Goal: Information Seeking & Learning: Learn about a topic

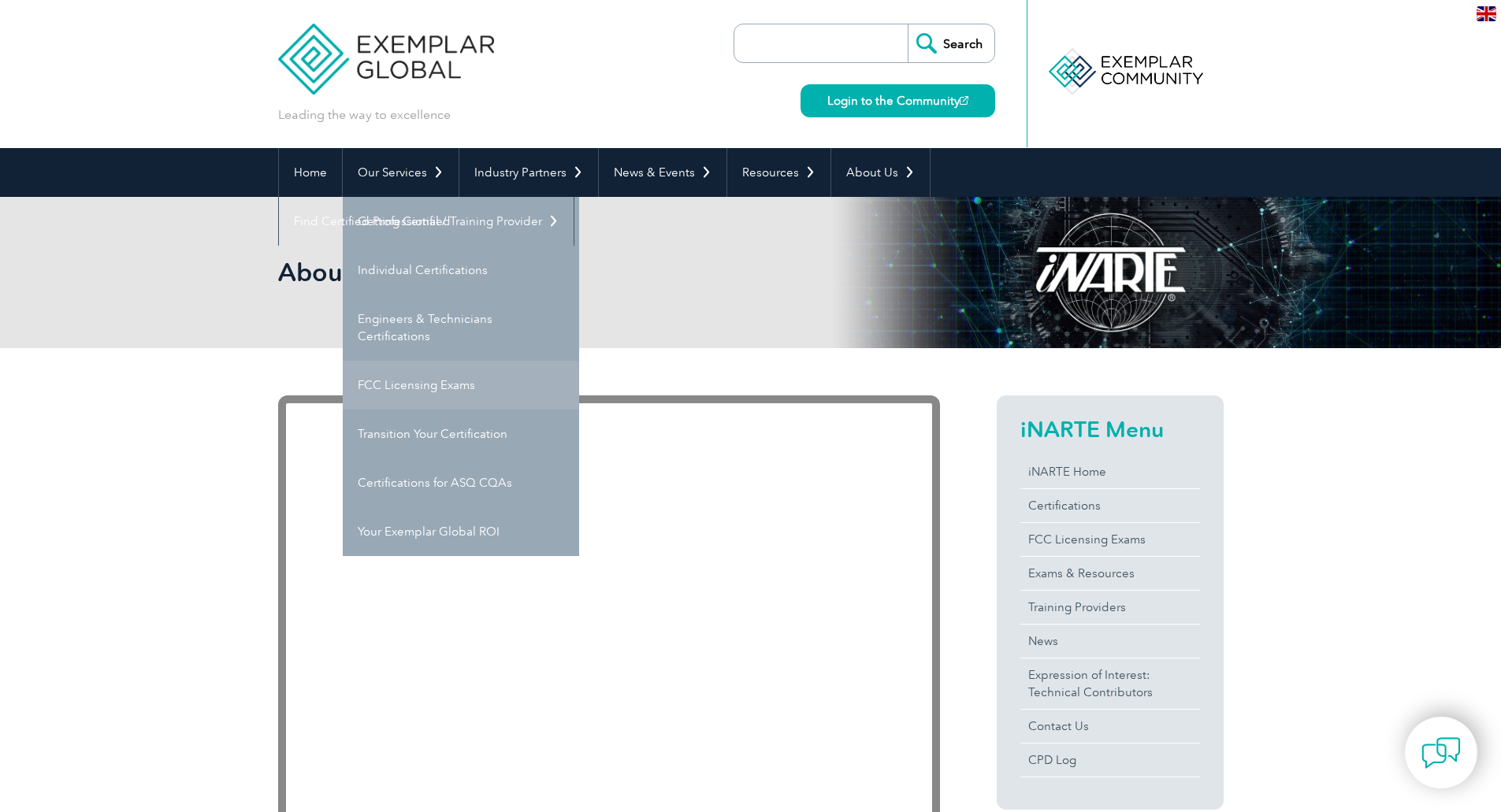
click at [421, 382] on link "FCC Licensing Exams" at bounding box center [461, 385] width 237 height 49
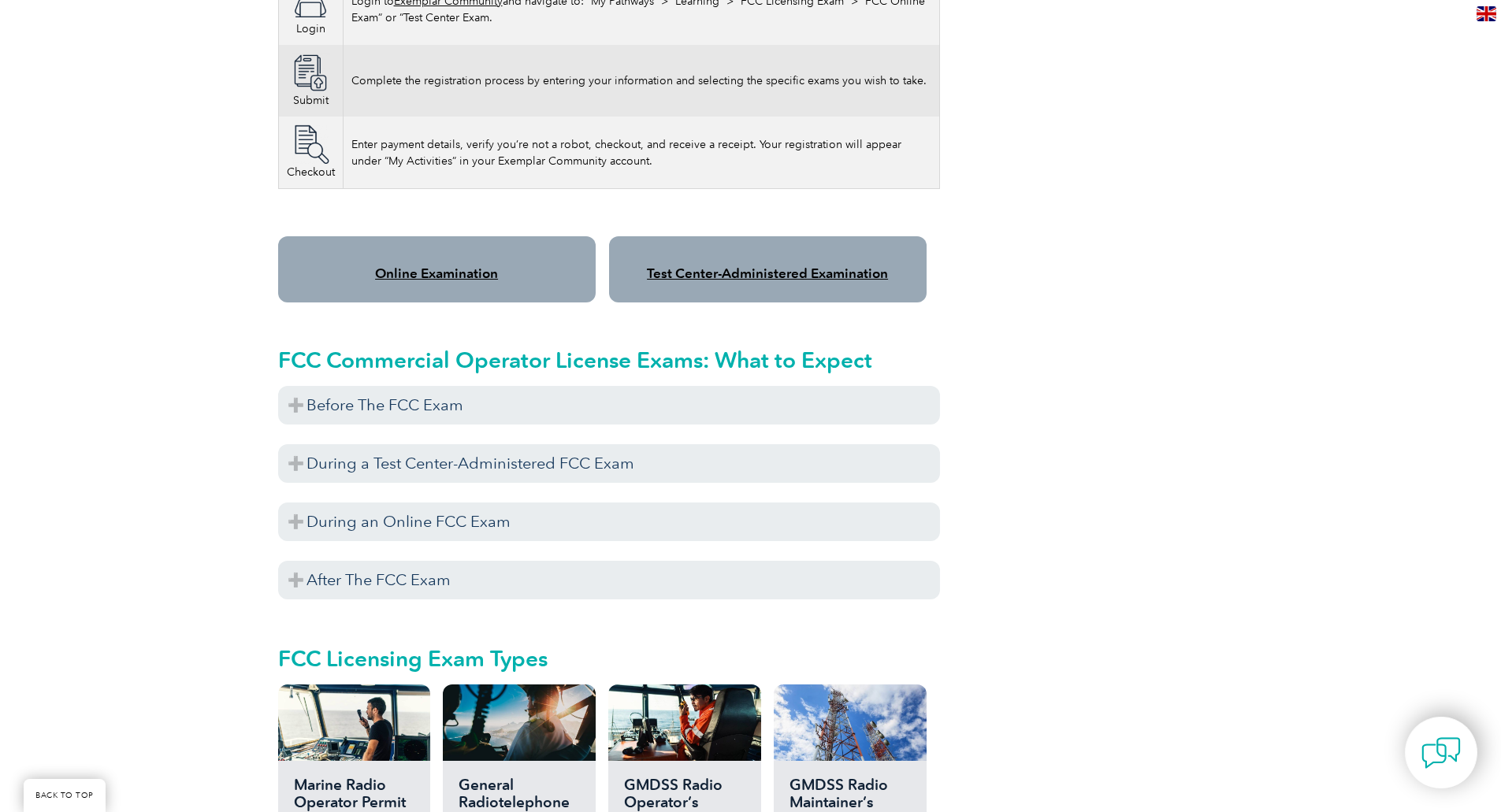
scroll to position [1260, 0]
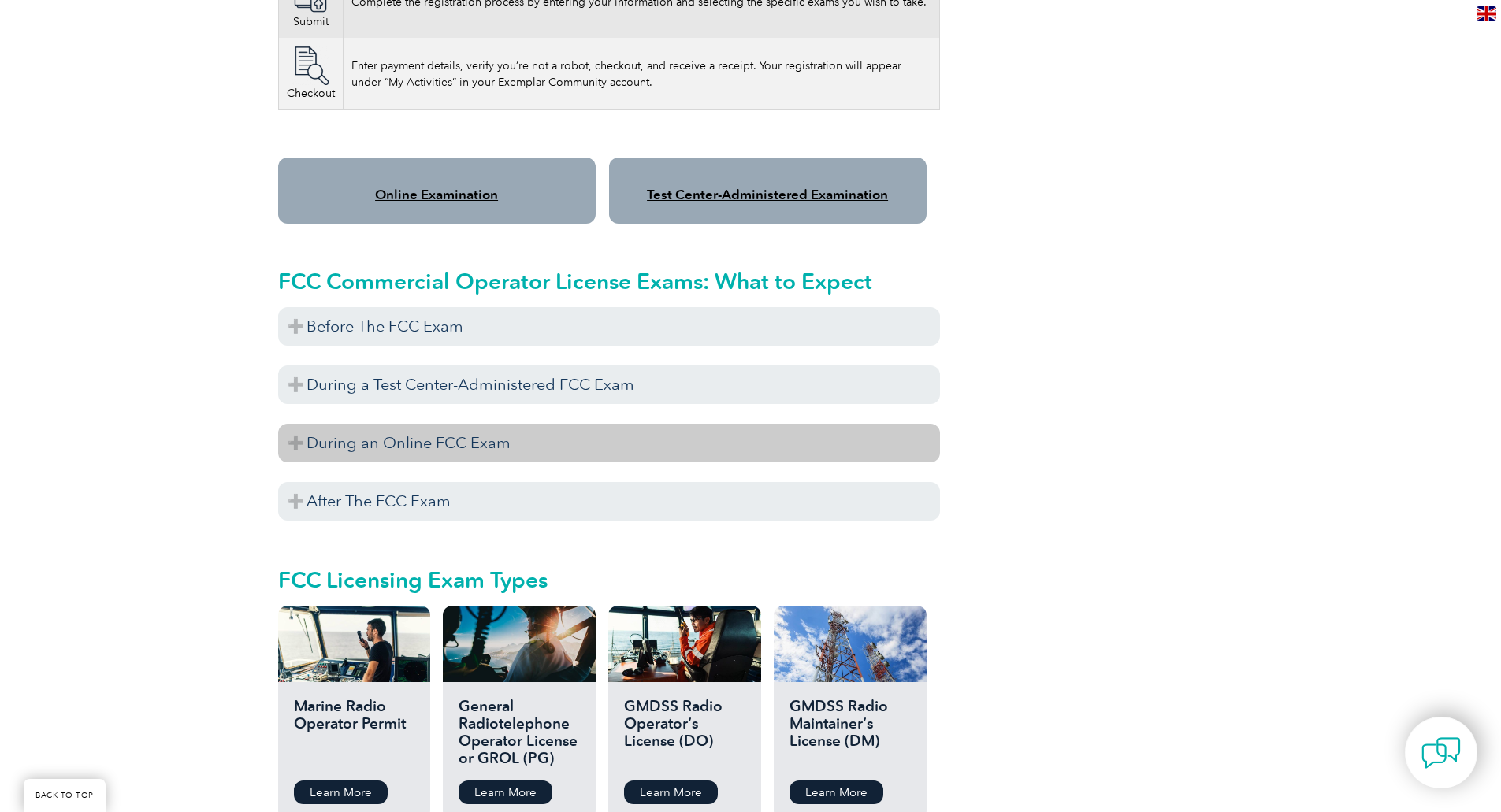
click at [289, 424] on h3 "During an Online FCC Exam" at bounding box center [609, 443] width 662 height 39
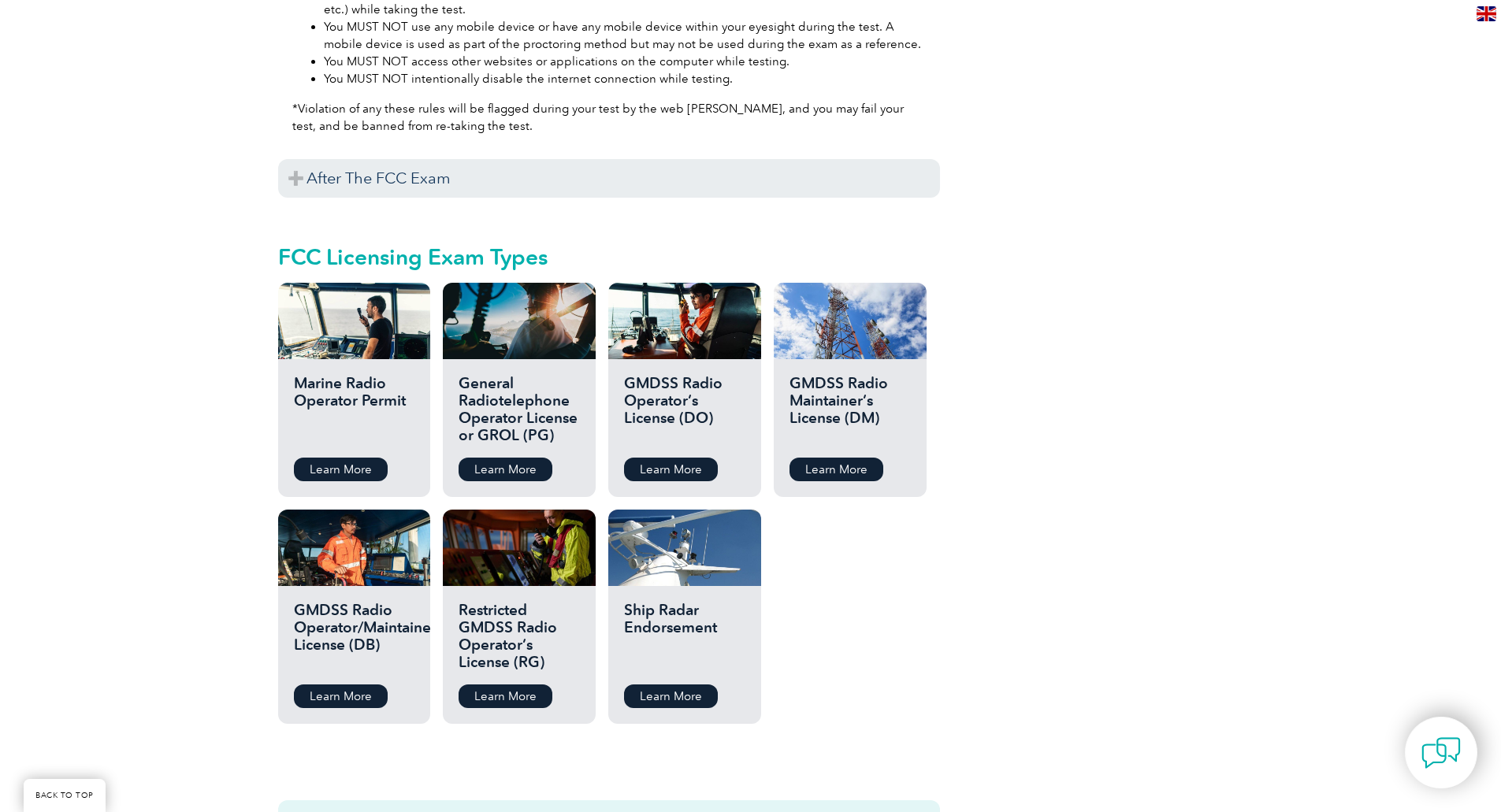
scroll to position [2206, 0]
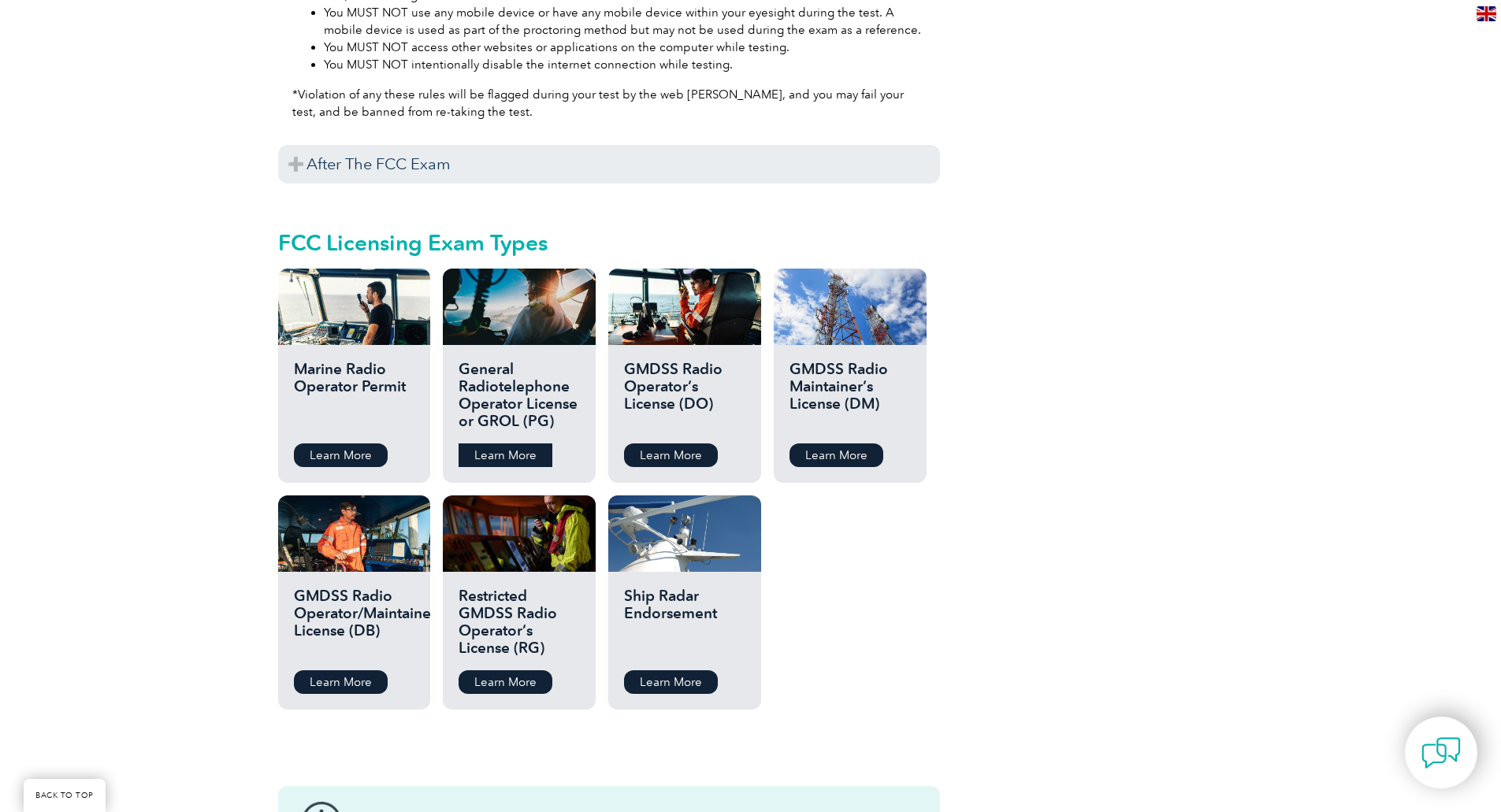
click at [491, 444] on link "Learn More" at bounding box center [506, 455] width 94 height 24
